Goal: Task Accomplishment & Management: Manage account settings

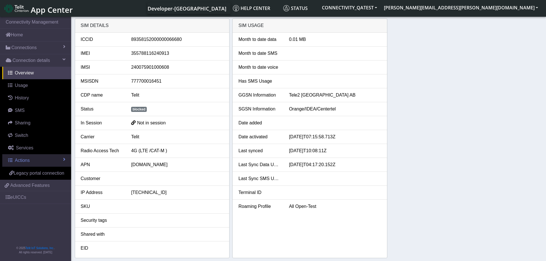
click at [26, 158] on span "Actions" at bounding box center [22, 160] width 15 height 5
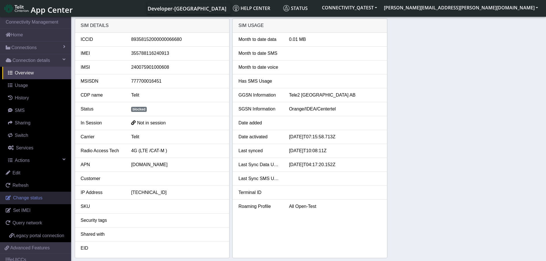
click at [26, 199] on span "Change status" at bounding box center [27, 198] width 29 height 5
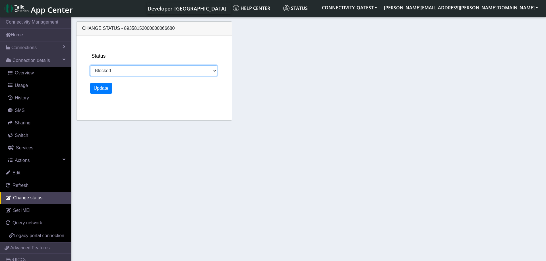
click at [90, 65] on select "Activated Deactivated Blocked" at bounding box center [153, 70] width 127 height 11
select select "activated"
click option "Activated" at bounding box center [0, 0] width 0 height 0
click at [99, 88] on button "Update" at bounding box center [101, 88] width 22 height 11
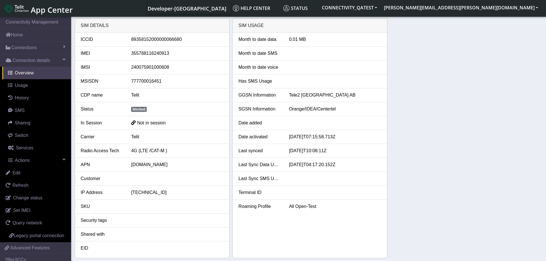
click at [476, 111] on div "SIM details ICCID [TECHNICAL_ID] IMEI [TECHNICAL_ID] IMSI [TECHNICAL_ID] MSISDN…" at bounding box center [309, 138] width 468 height 240
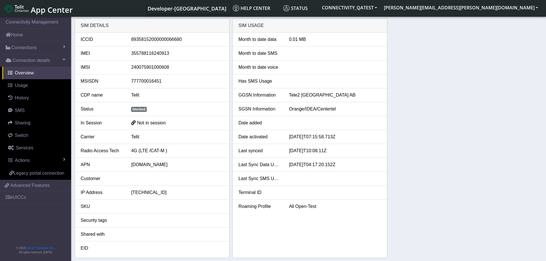
click at [462, 132] on div "SIM details ICCID [TECHNICAL_ID] IMEI [TECHNICAL_ID] IMSI [TECHNICAL_ID] MSISDN…" at bounding box center [309, 138] width 468 height 240
click at [436, 121] on div "SIM details ICCID [TECHNICAL_ID] IMEI [TECHNICAL_ID] IMSI [TECHNICAL_ID] MSISDN…" at bounding box center [309, 138] width 468 height 240
click at [32, 159] on link "Actions" at bounding box center [36, 160] width 69 height 13
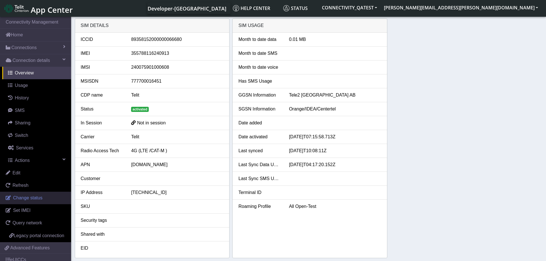
click at [32, 199] on span "Change status" at bounding box center [27, 198] width 29 height 5
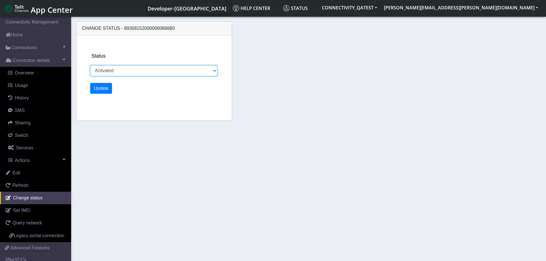
click at [90, 65] on select "Activated Deactivated Blocked" at bounding box center [153, 70] width 127 height 11
select select "blocked"
click option "Blocked" at bounding box center [0, 0] width 0 height 0
click at [99, 94] on div "Status Activated Deactivated Blocked Update" at bounding box center [161, 78] width 146 height 85
click at [100, 92] on button "Update" at bounding box center [101, 88] width 22 height 11
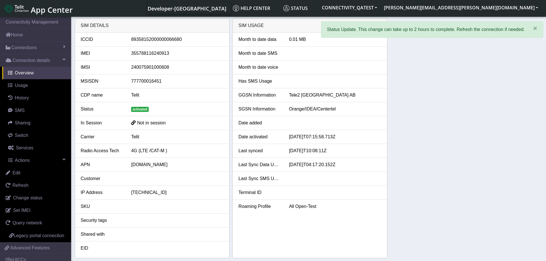
click at [420, 136] on div "SIM details ICCID 89358152000000066680 IMEI 355788116240913 IMSI 24007590100060…" at bounding box center [309, 138] width 468 height 240
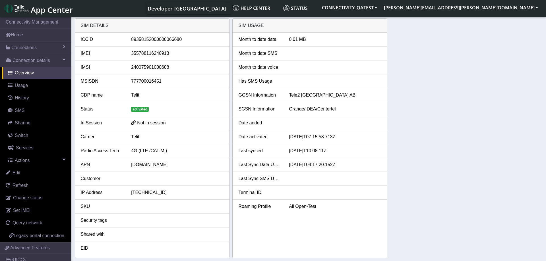
click at [429, 130] on div "SIM details ICCID 89358152000000066680 IMEI 355788116240913 IMSI 24007590100060…" at bounding box center [309, 138] width 468 height 240
